Goal: Task Accomplishment & Management: Complete application form

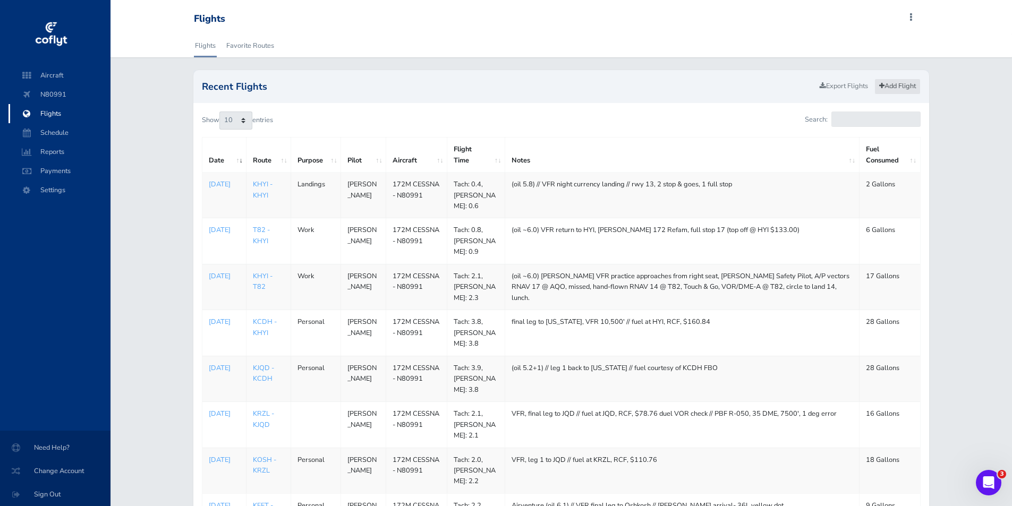
click at [889, 84] on link "Add Flight" at bounding box center [898, 86] width 46 height 15
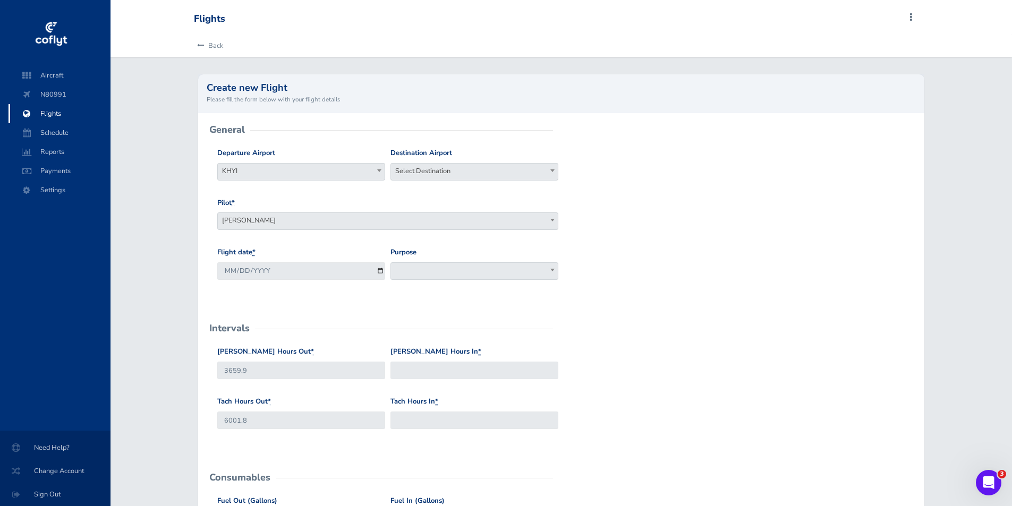
click at [554, 170] on b at bounding box center [553, 171] width 4 height 3
type input "khyi"
select select "KHYI"
click at [382, 270] on input "2025-08-30" at bounding box center [301, 272] width 168 height 18
type input "2025-08-29"
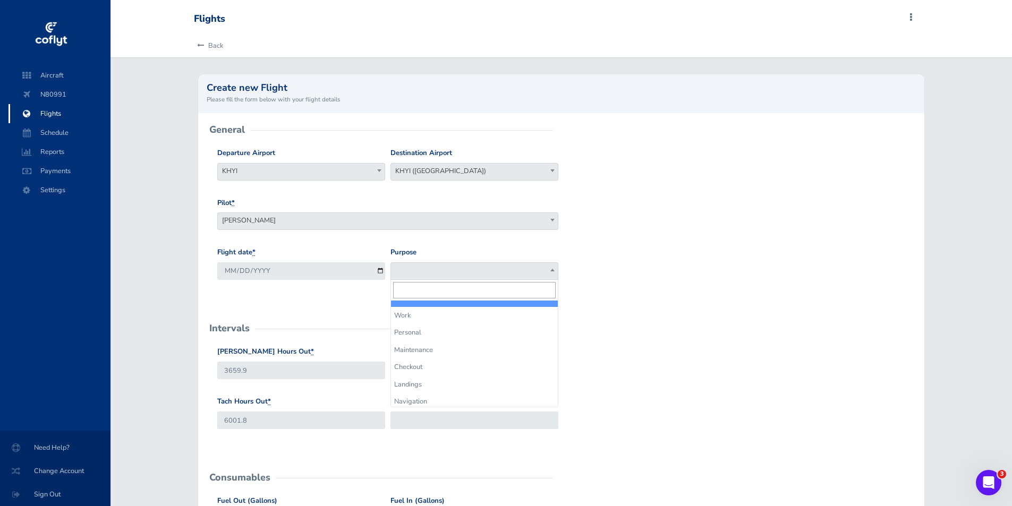
click at [555, 269] on span at bounding box center [552, 270] width 11 height 14
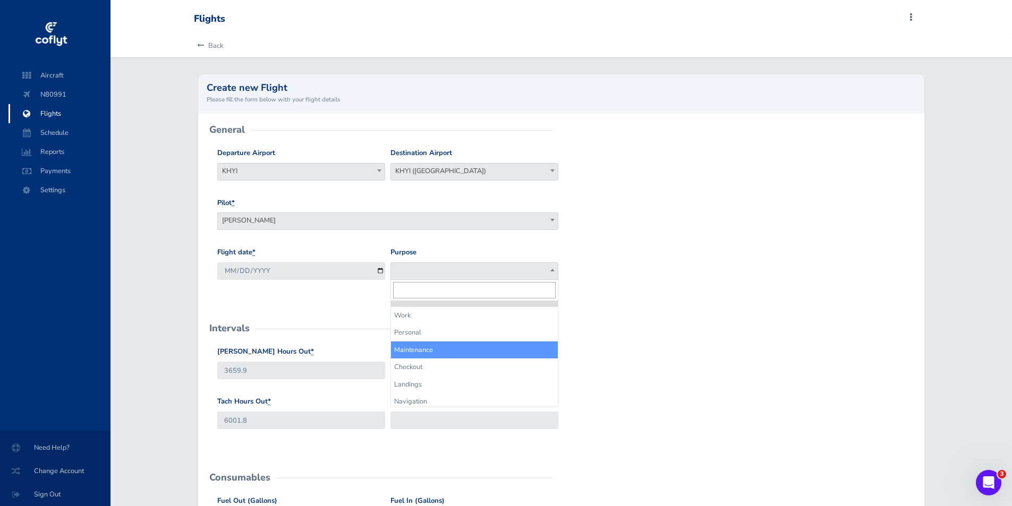
drag, startPoint x: 447, startPoint y: 347, endPoint x: 442, endPoint y: 353, distance: 7.9
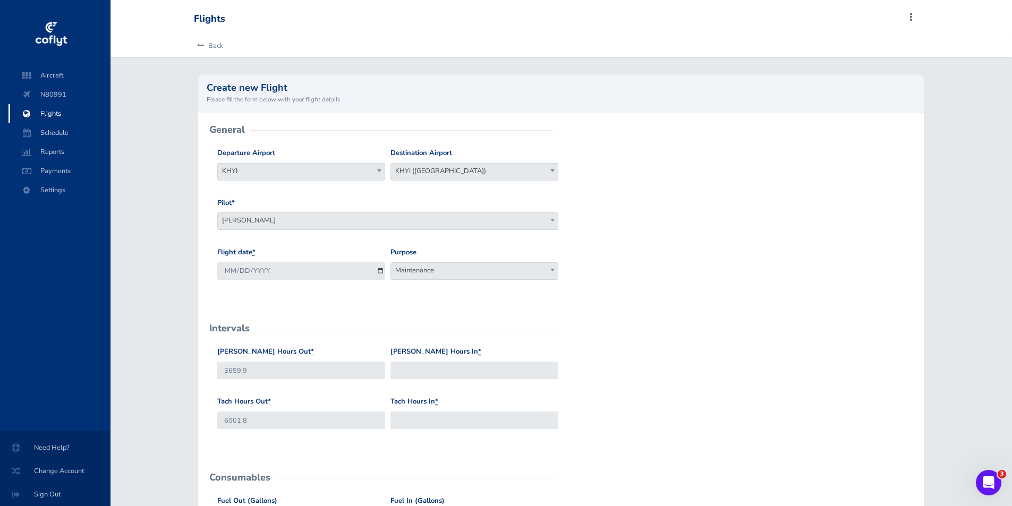
drag, startPoint x: 442, startPoint y: 353, endPoint x: 678, endPoint y: 293, distance: 243.5
click at [679, 293] on div "Flight date * 2025-08-29 Purpose Work Personal Maintenance Checkout Landings Na…" at bounding box center [561, 272] width 693 height 50
click at [554, 270] on b at bounding box center [553, 270] width 4 height 3
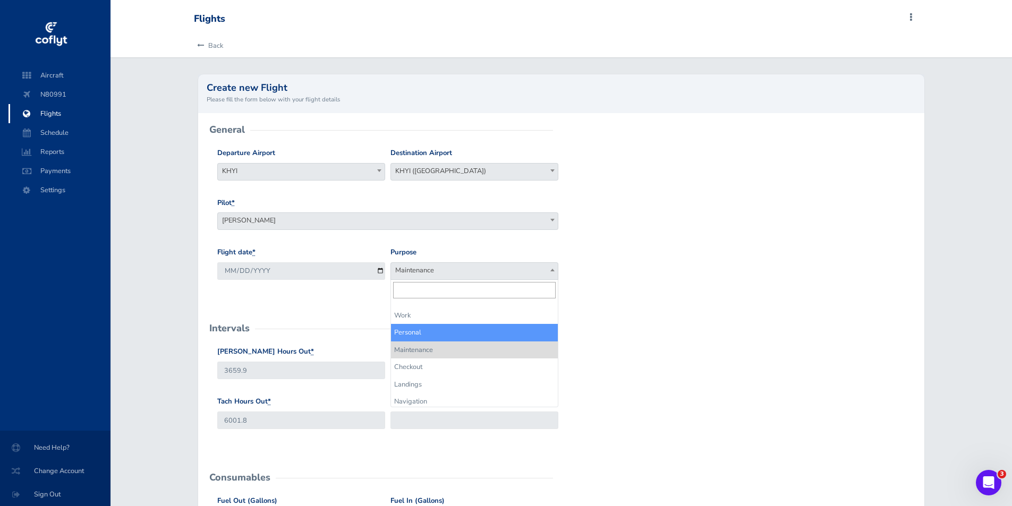
select select "Personal"
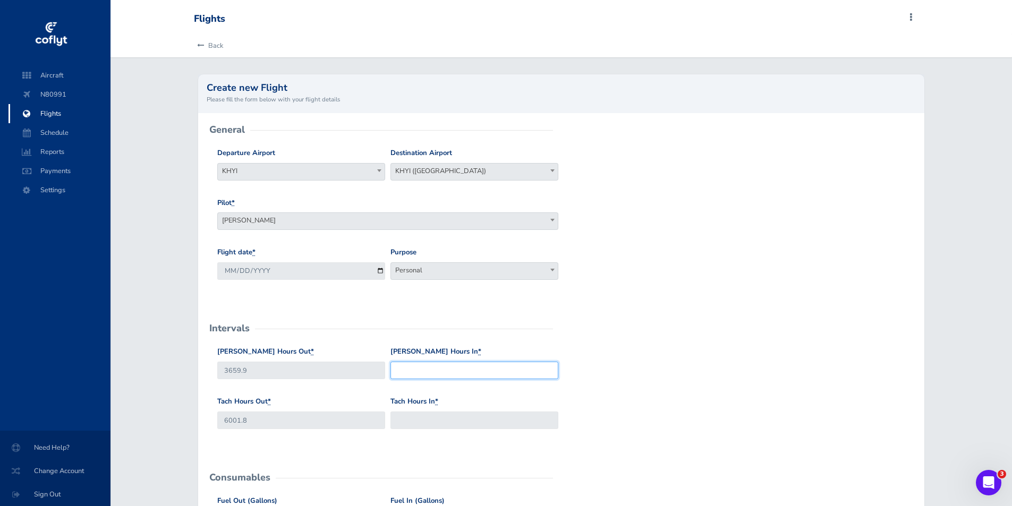
click at [409, 370] on input "Hobbs Hours In *" at bounding box center [475, 371] width 168 height 18
type input "3661.2"
click at [426, 420] on input "Tach Hours In *" at bounding box center [475, 421] width 168 height 18
type input "6002.7"
click at [664, 429] on div "Tach Hours Out * 6001.8 Tach Hours In * 6002.7" at bounding box center [561, 421] width 693 height 50
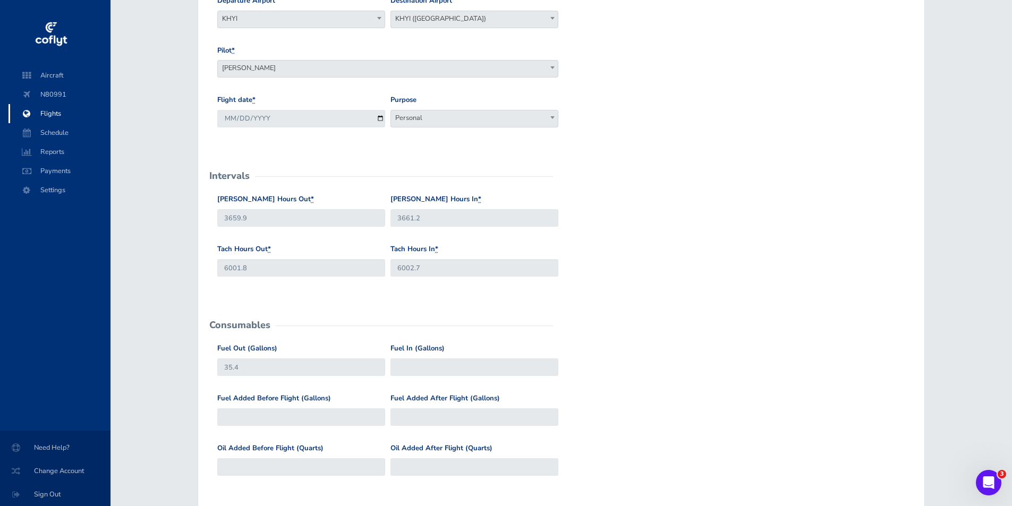
scroll to position [159, 0]
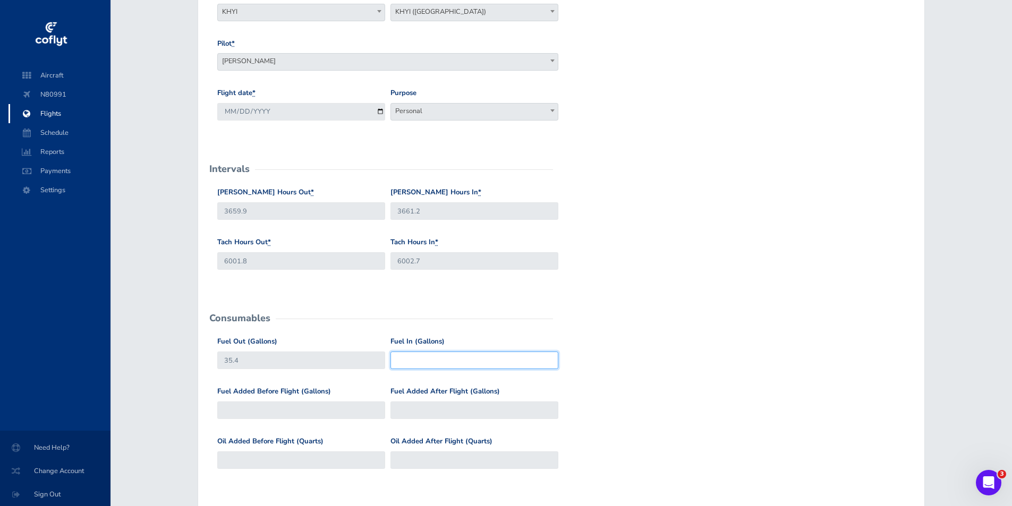
click at [423, 354] on input "Fuel In (Gallons)" at bounding box center [475, 361] width 168 height 18
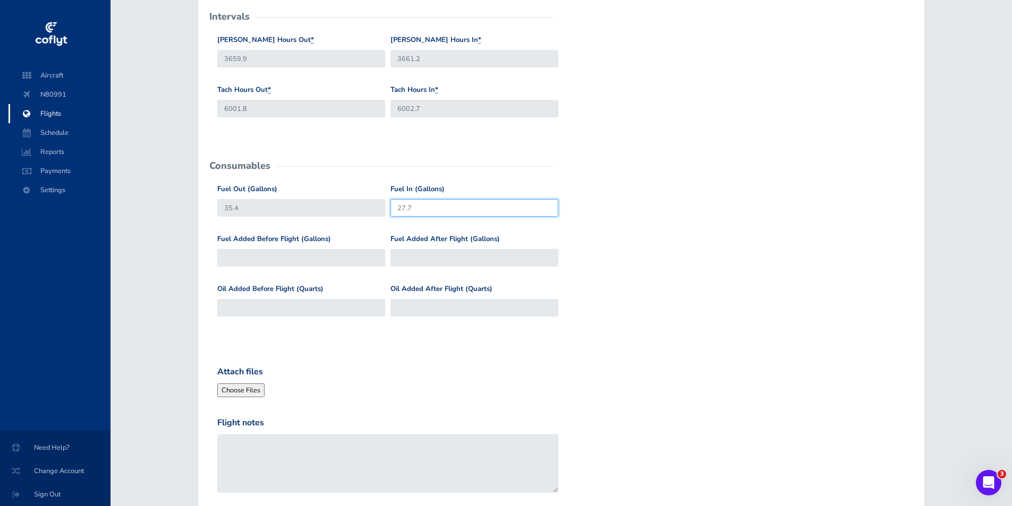
scroll to position [319, 0]
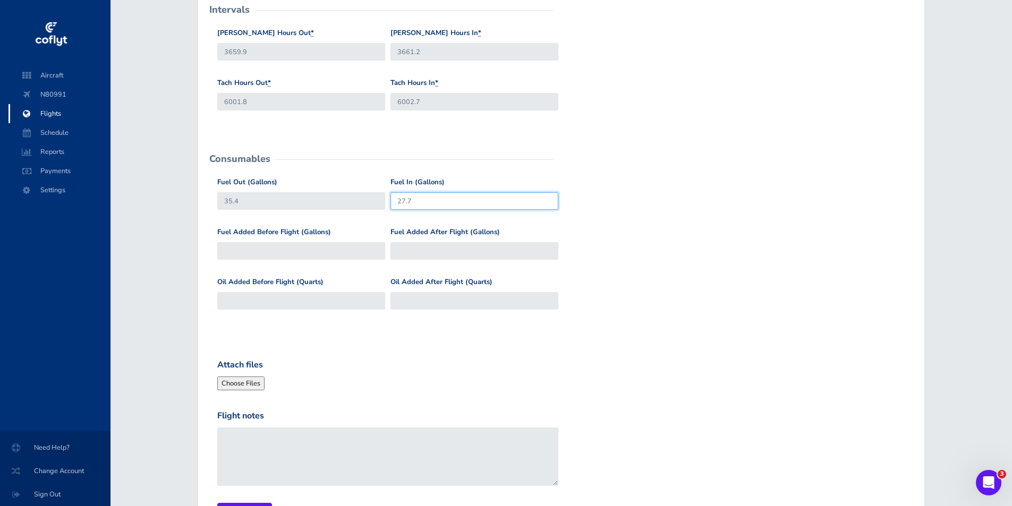
type input "27.7"
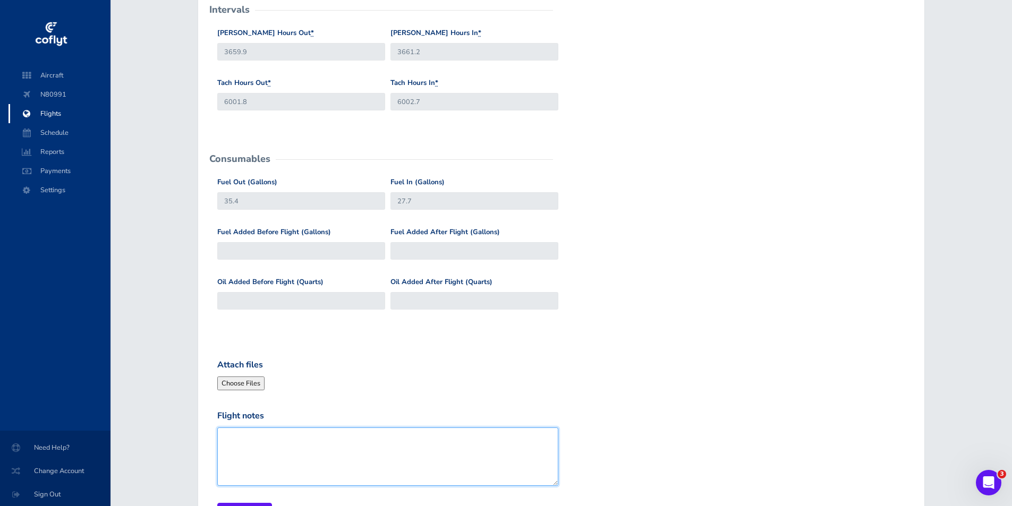
click at [249, 441] on textarea "Flight notes" at bounding box center [387, 457] width 341 height 58
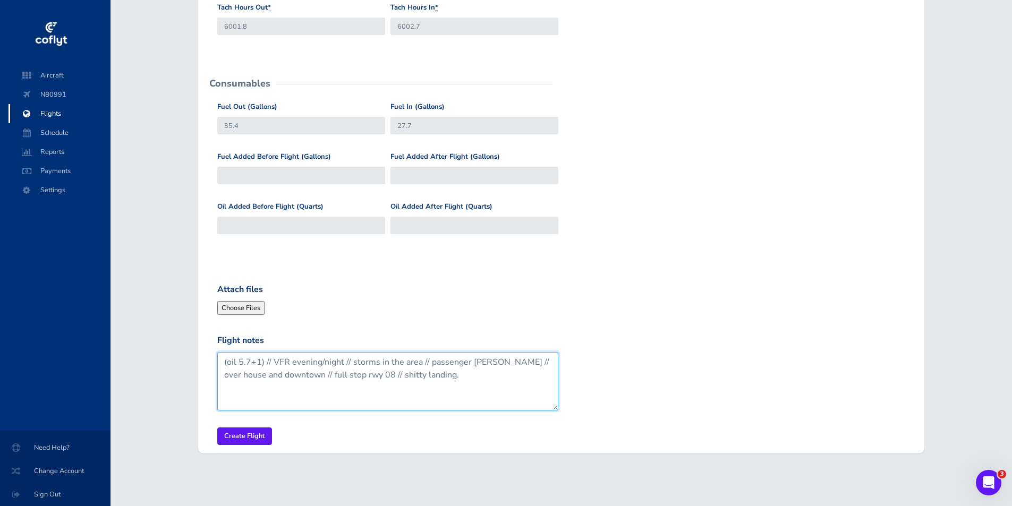
scroll to position [396, 0]
type textarea "(oil 5.7+1) // VFR evening/night // storms in the area // passenger [PERSON_NAM…"
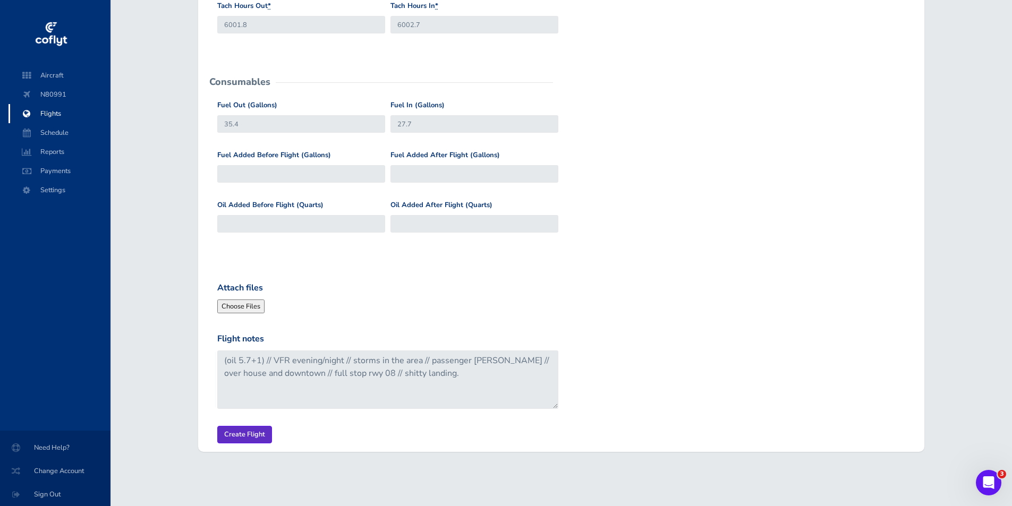
click at [264, 435] on input "Create Flight" at bounding box center [244, 435] width 55 height 18
